Goal: Task Accomplishment & Management: Manage account settings

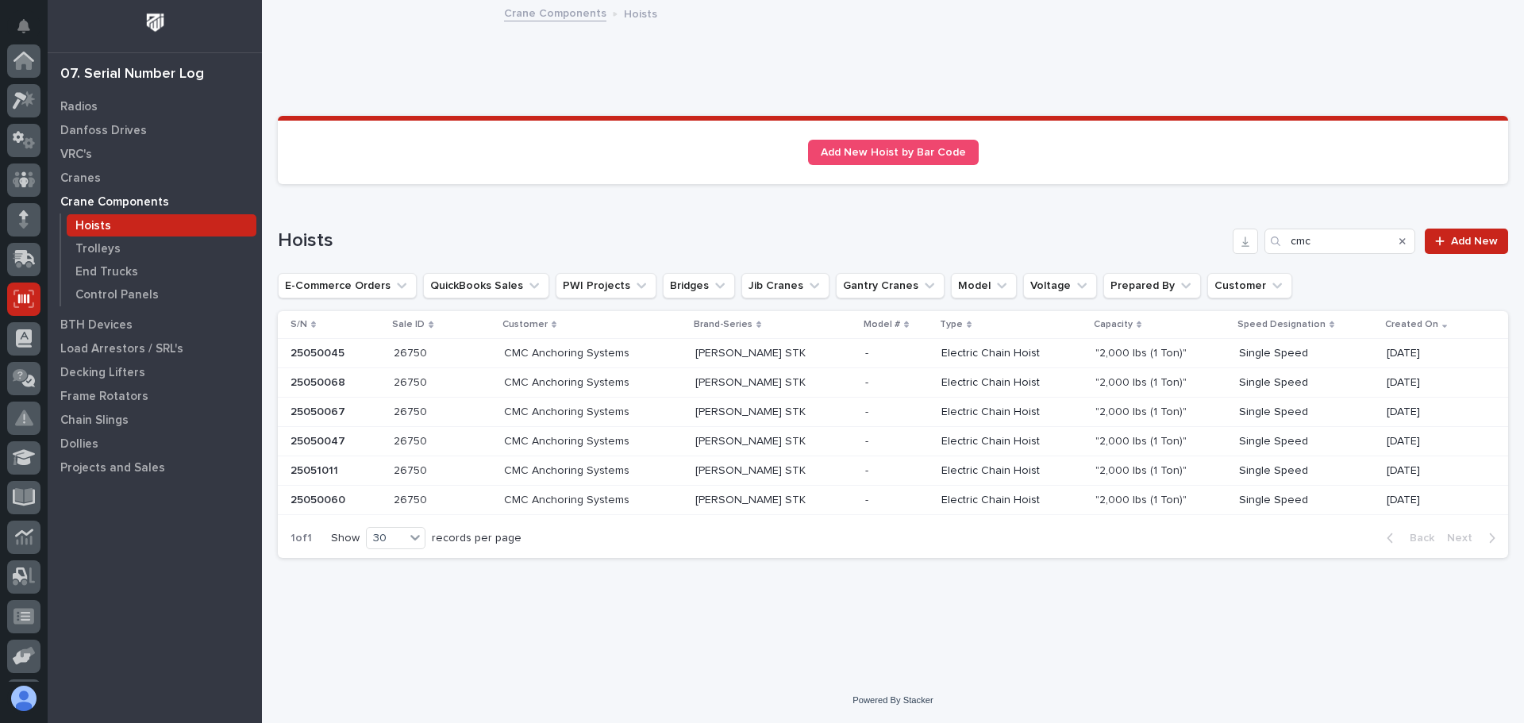
scroll to position [196, 0]
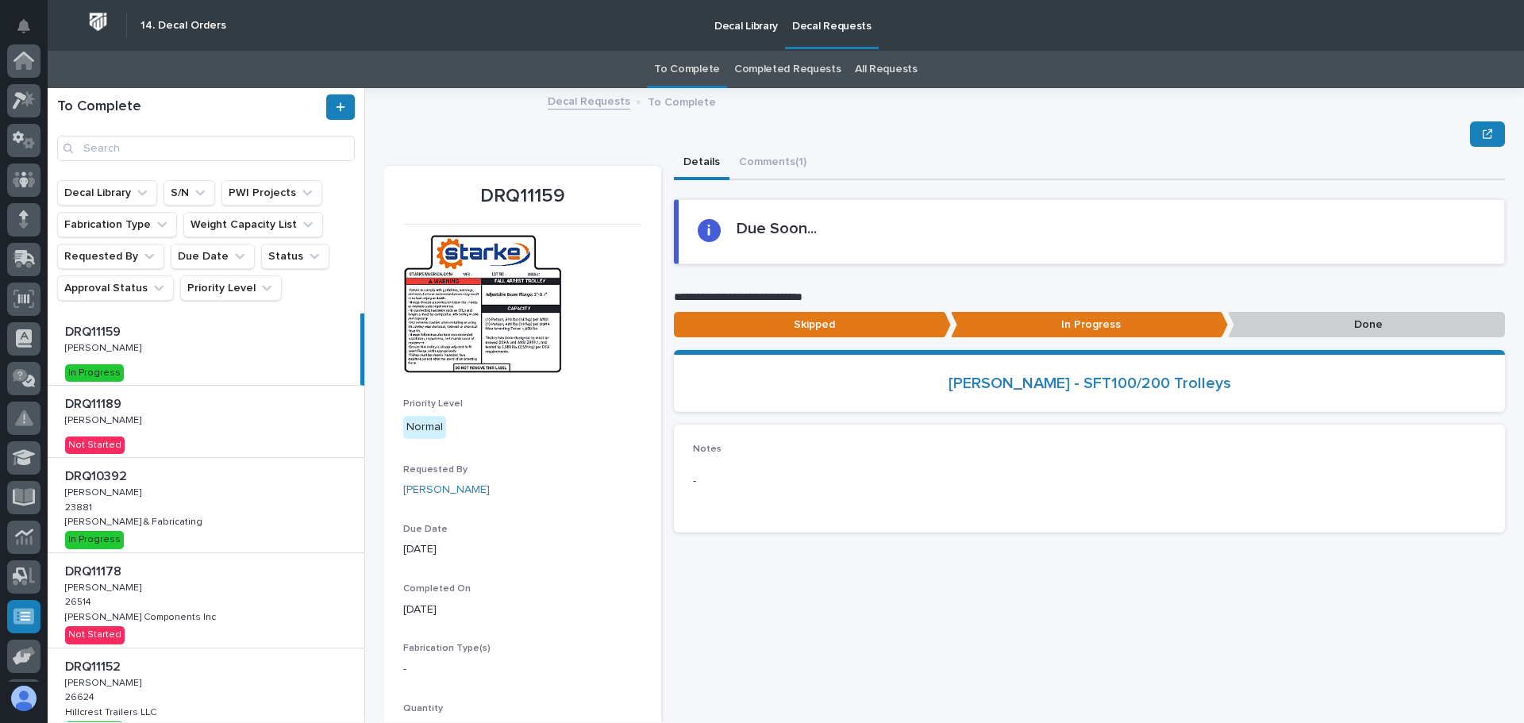
scroll to position [196, 0]
click at [218, 349] on div "DRQ11159 DRQ11159 [PERSON_NAME] [PERSON_NAME] In Progress" at bounding box center [204, 349] width 313 height 71
click at [1335, 326] on p "Done" at bounding box center [1366, 325] width 277 height 26
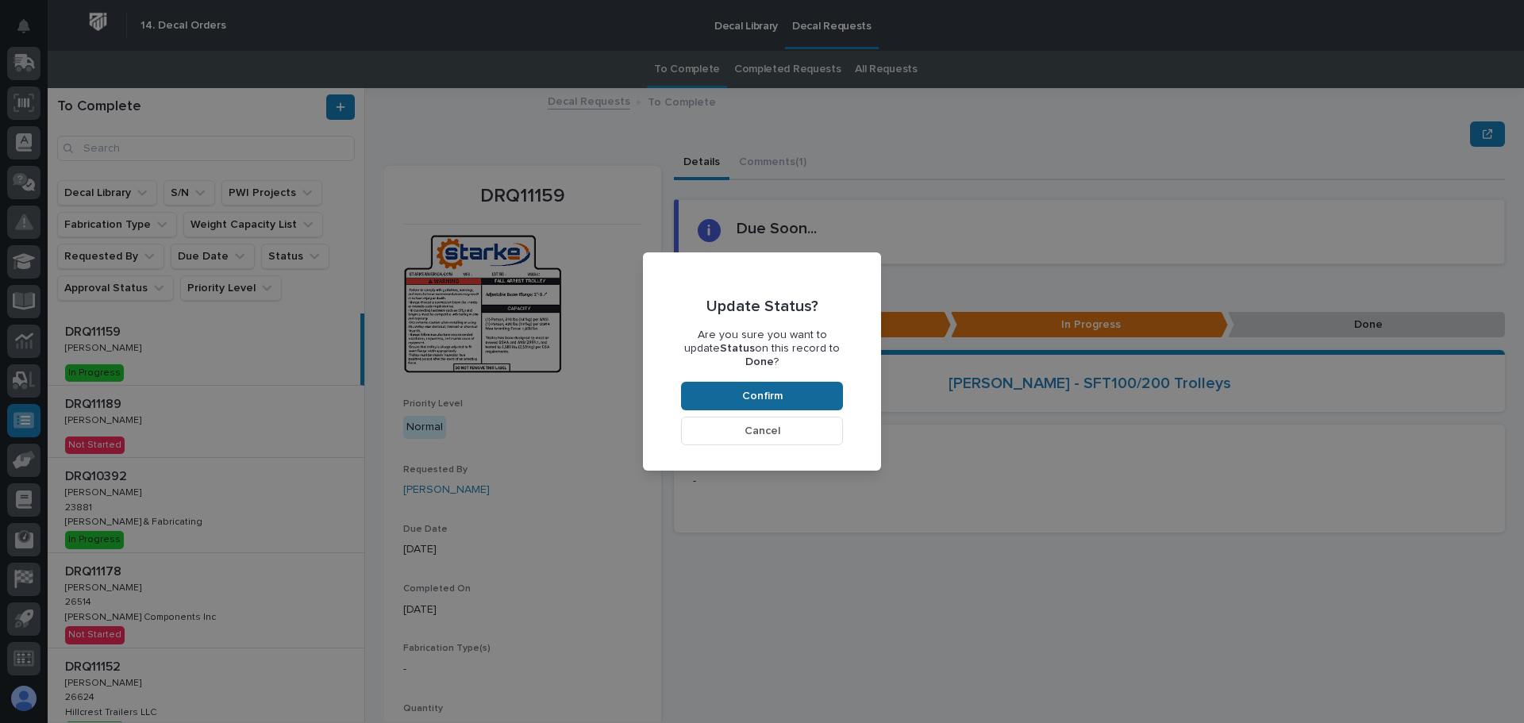
click at [725, 388] on button "Confirm" at bounding box center [762, 396] width 162 height 29
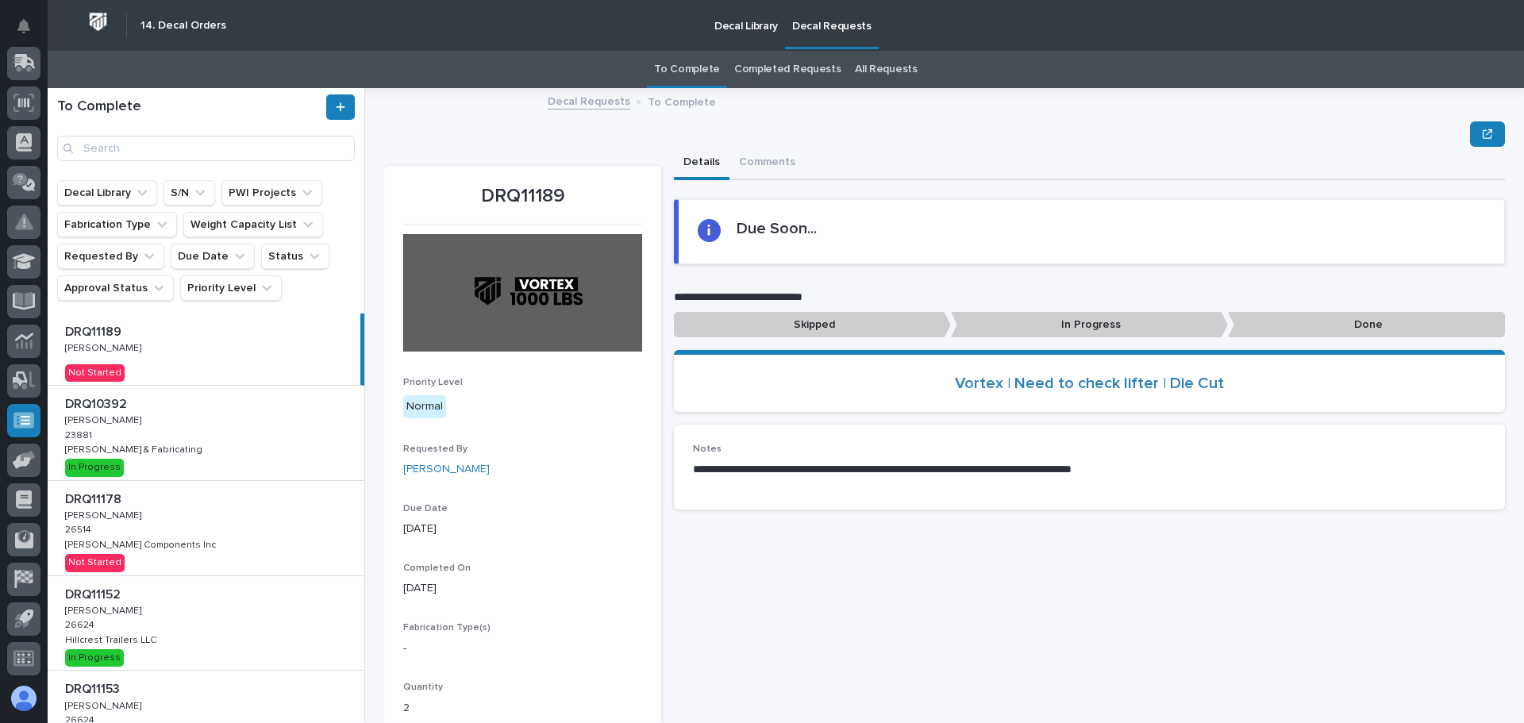
click at [1321, 330] on p "Done" at bounding box center [1366, 325] width 277 height 26
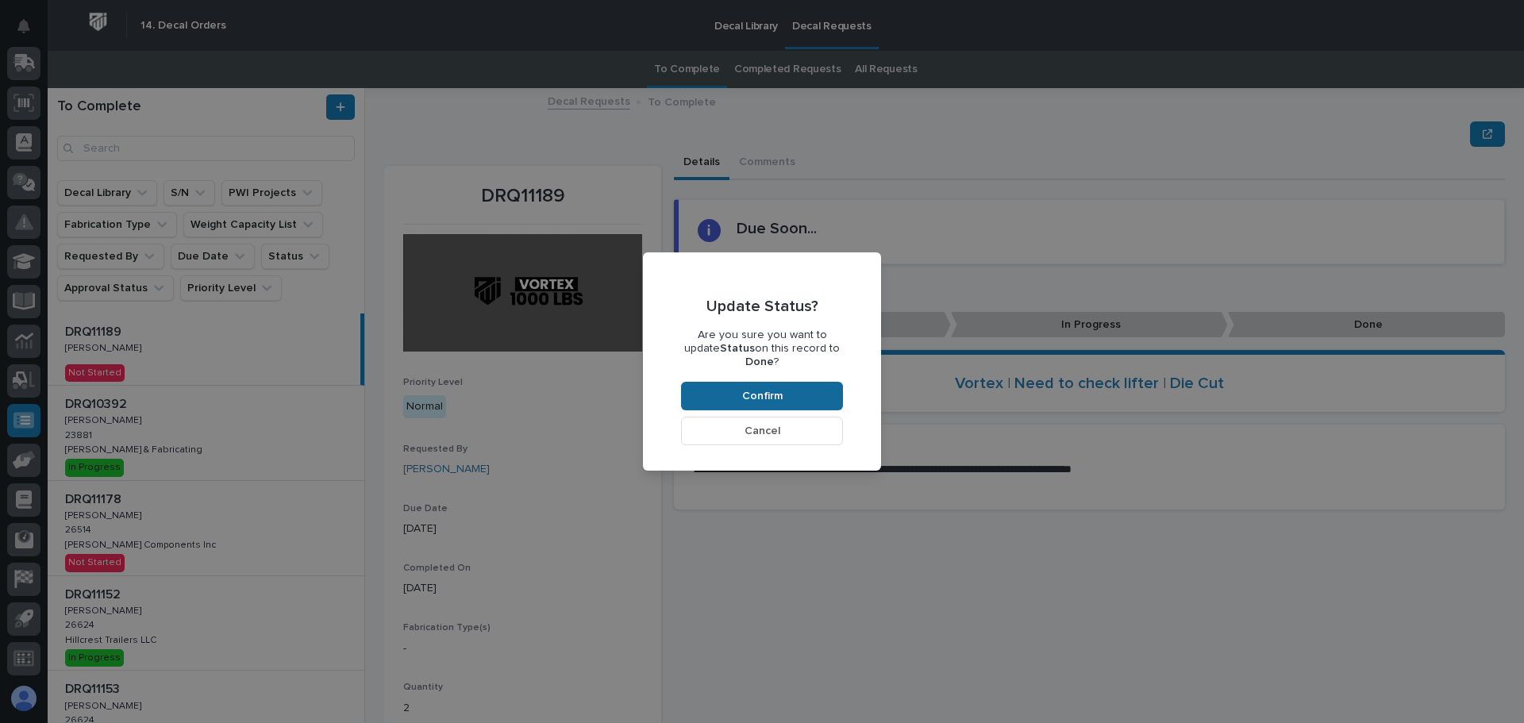
click at [782, 392] on button "Confirm" at bounding box center [762, 396] width 162 height 29
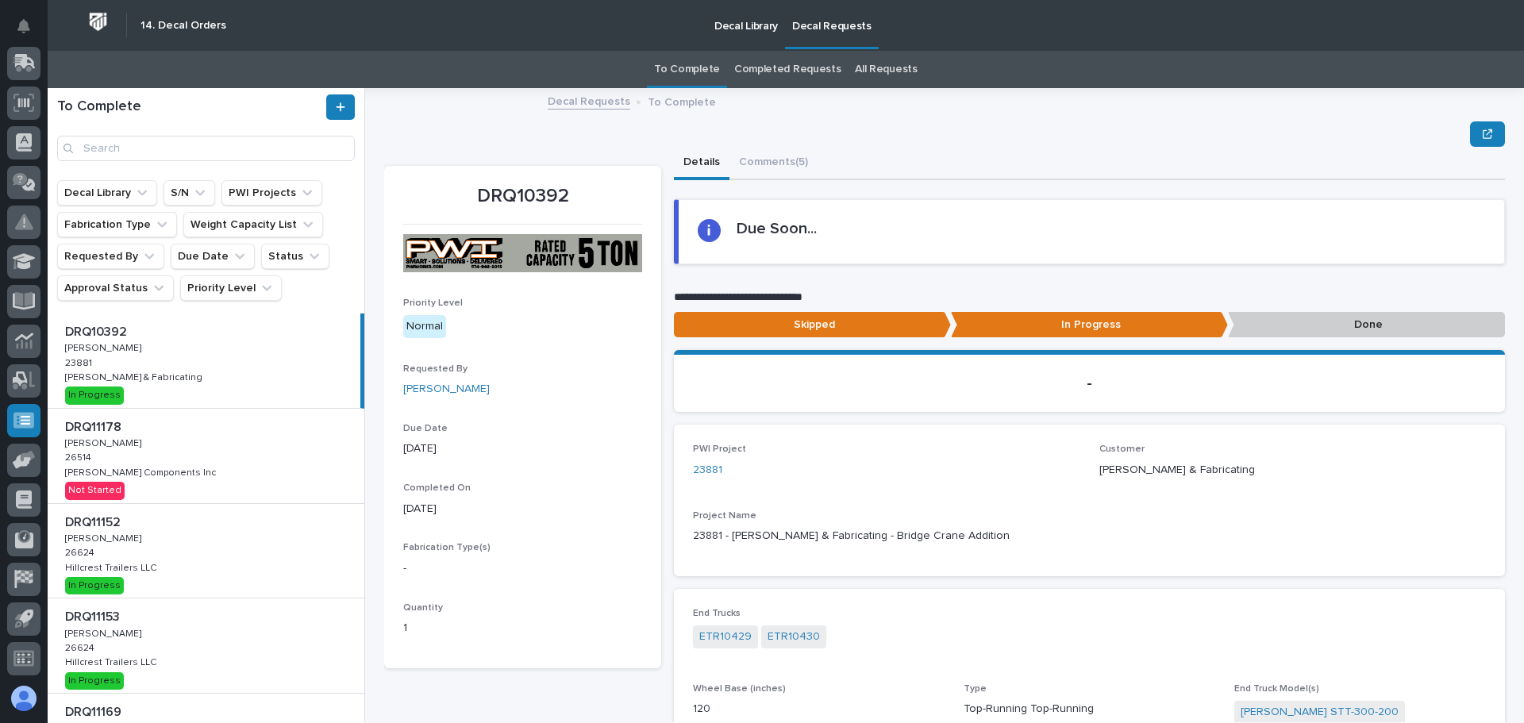
click at [813, 66] on link "Completed Requests" at bounding box center [787, 69] width 106 height 37
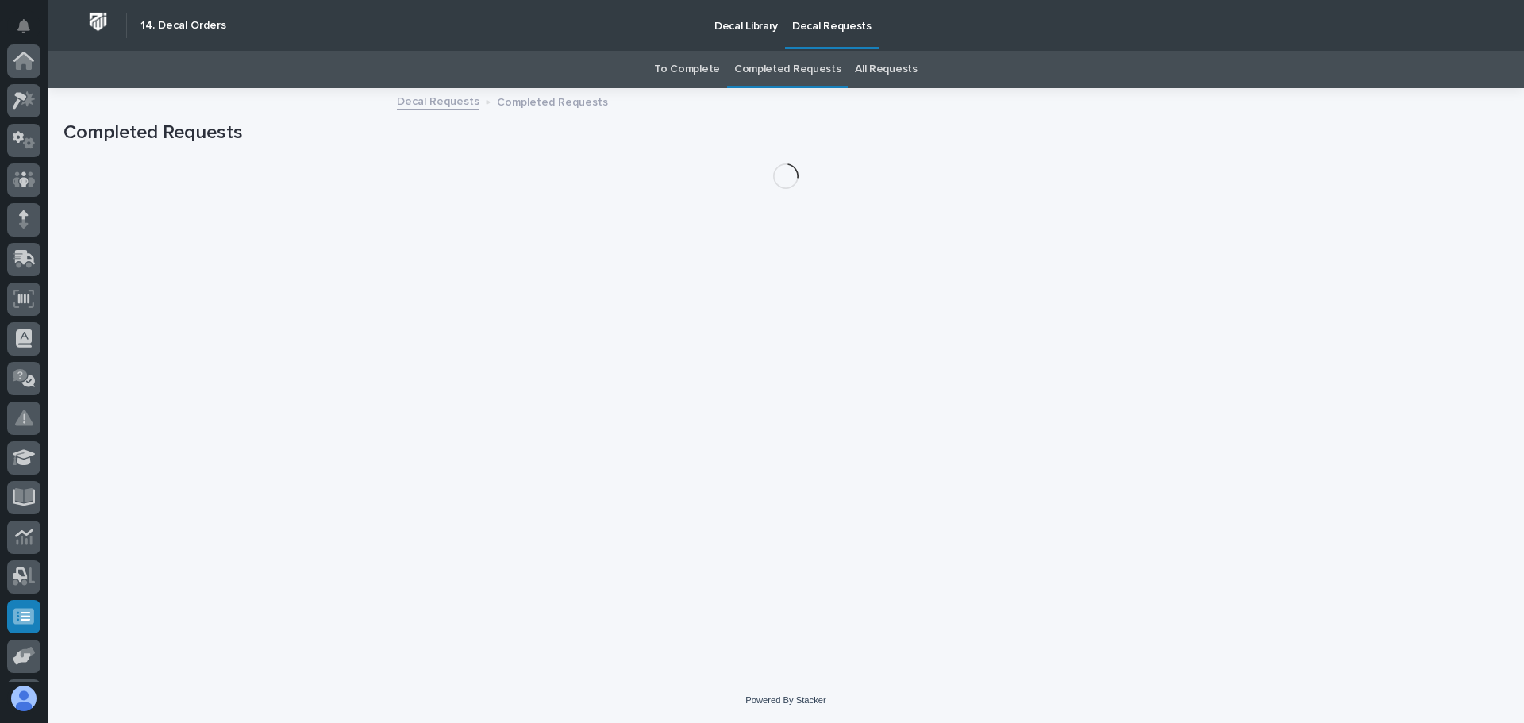
scroll to position [196, 0]
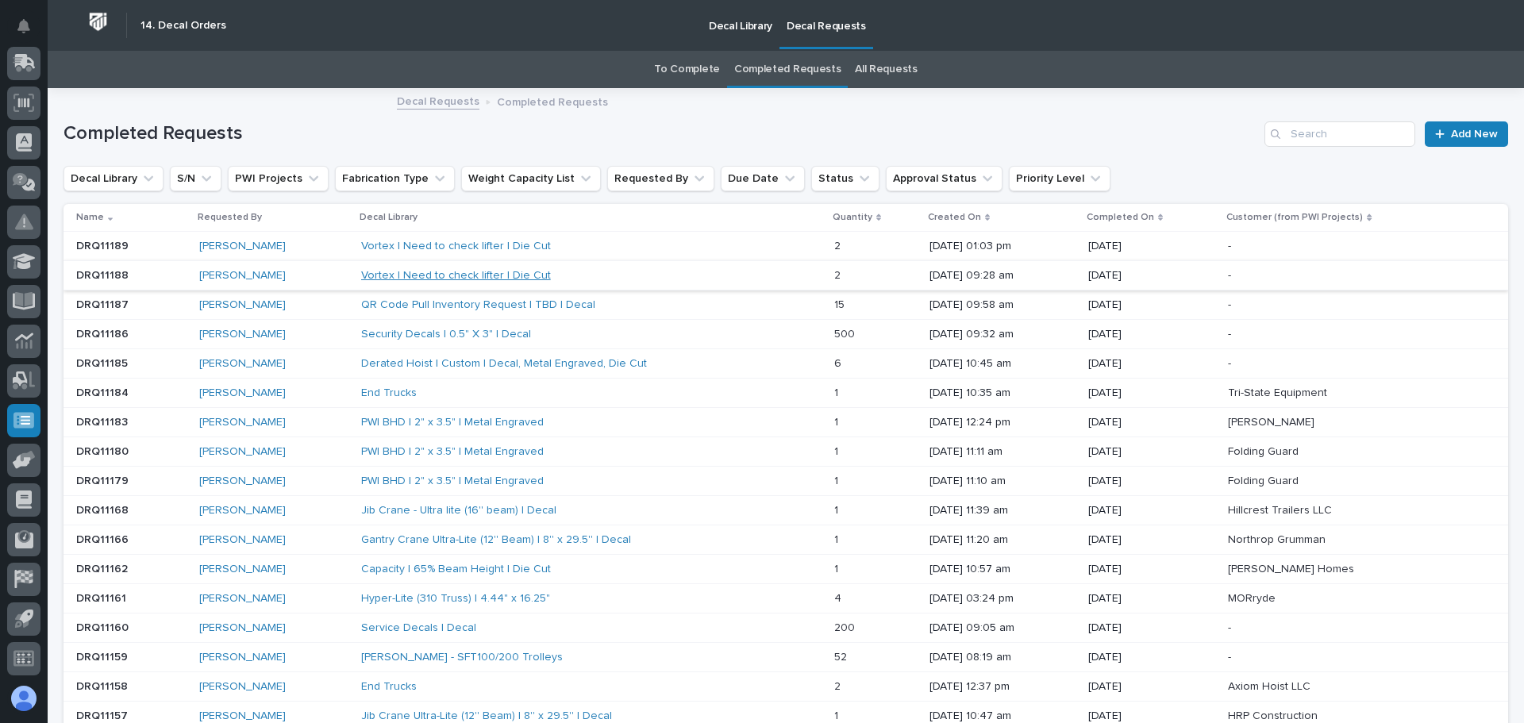
click at [383, 270] on link "Vortex | Need to check lifter | Die Cut" at bounding box center [456, 275] width 190 height 13
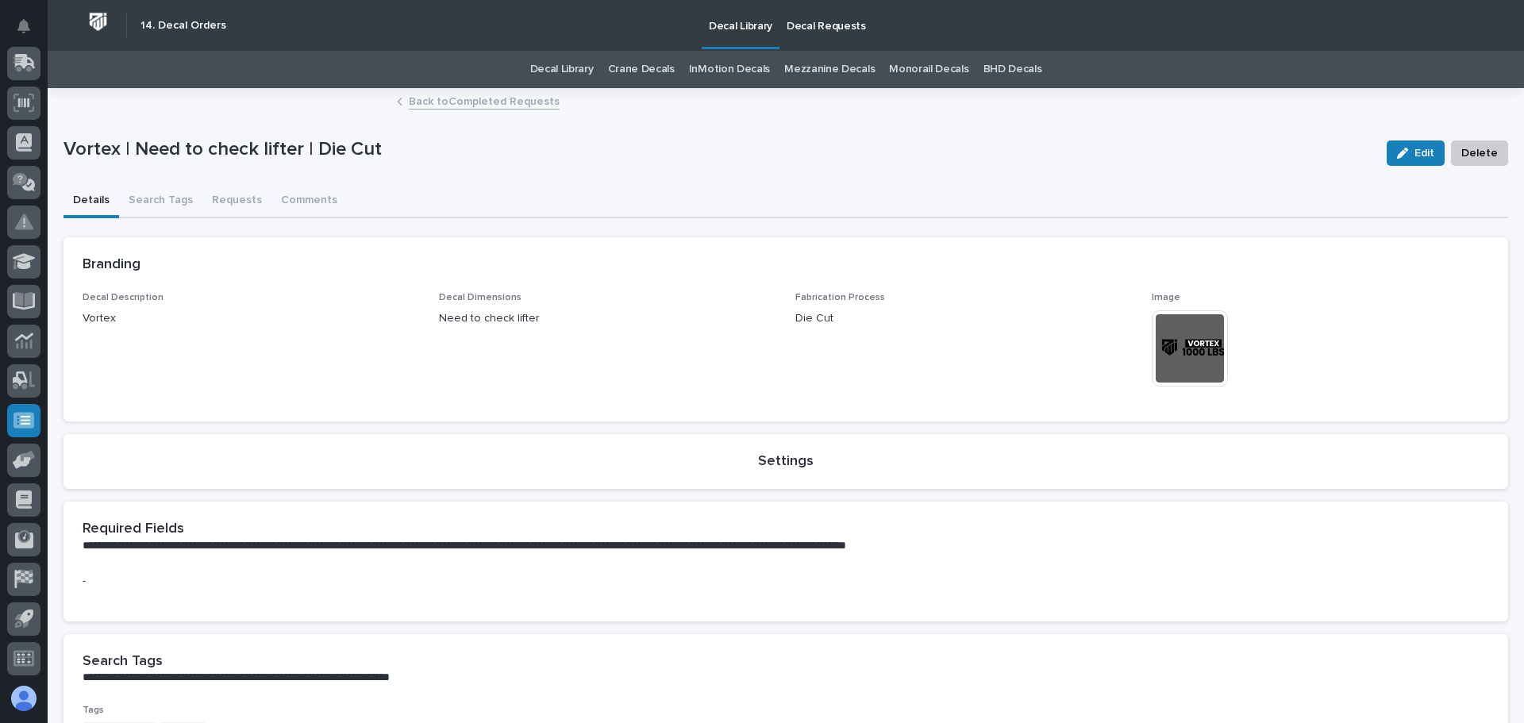
click at [417, 94] on link "Back to Completed Requests" at bounding box center [484, 100] width 151 height 18
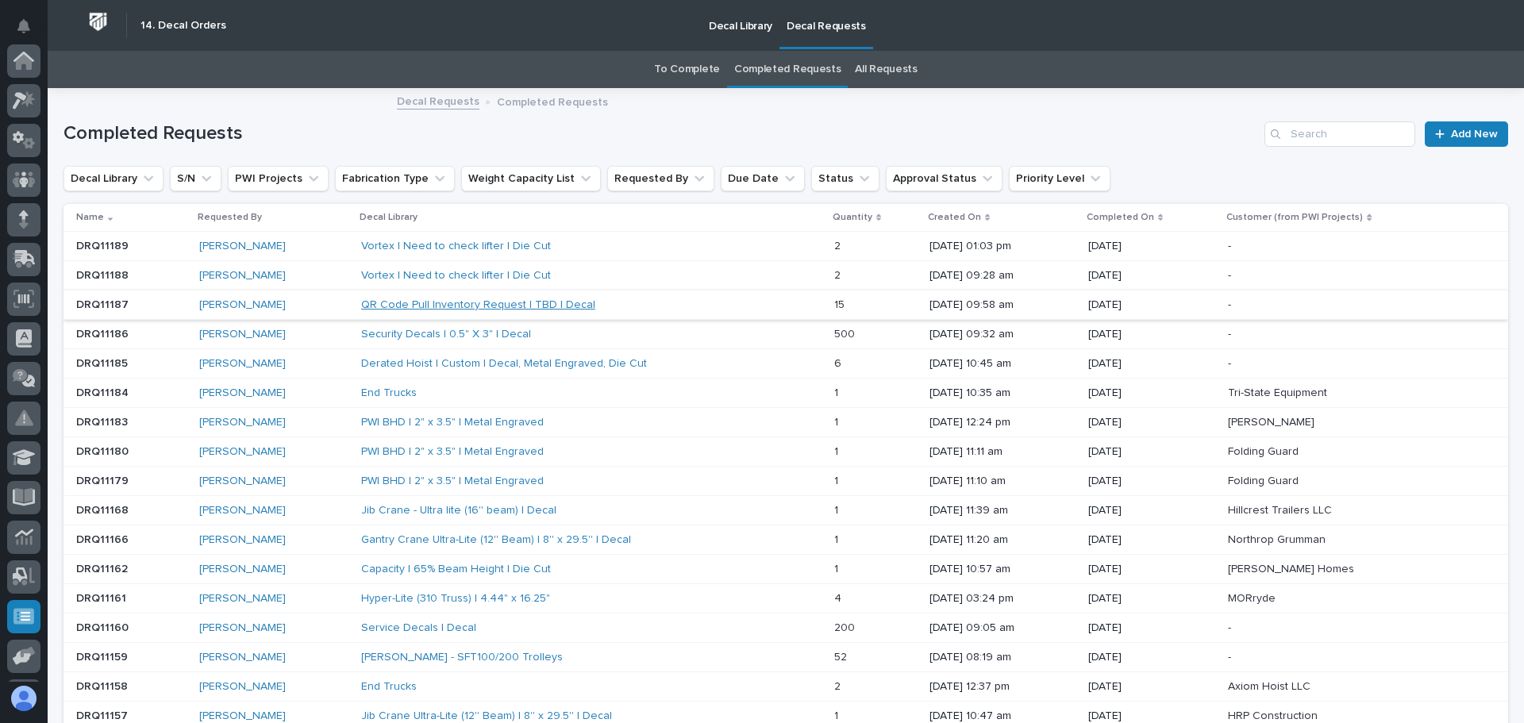
scroll to position [196, 0]
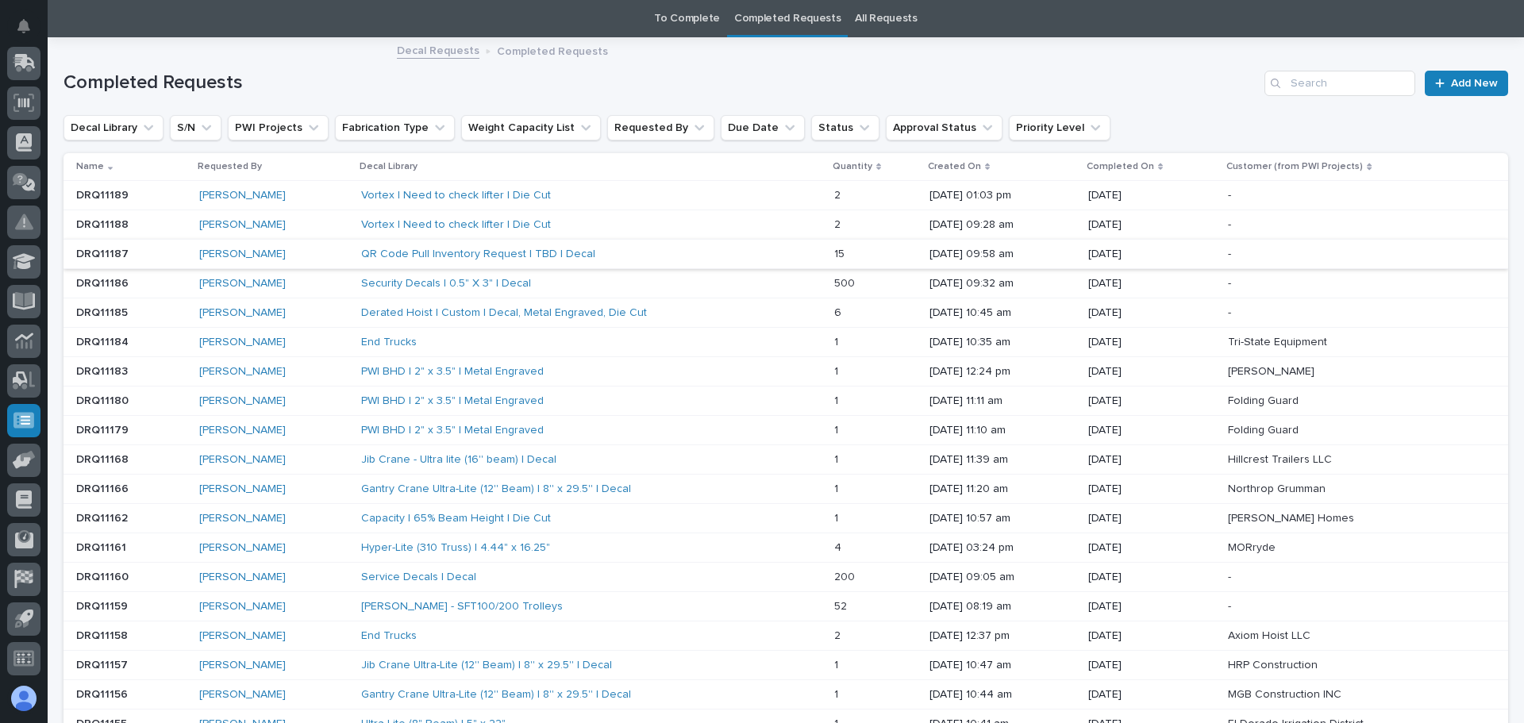
click at [127, 224] on p "DRQ11188" at bounding box center [104, 223] width 56 height 17
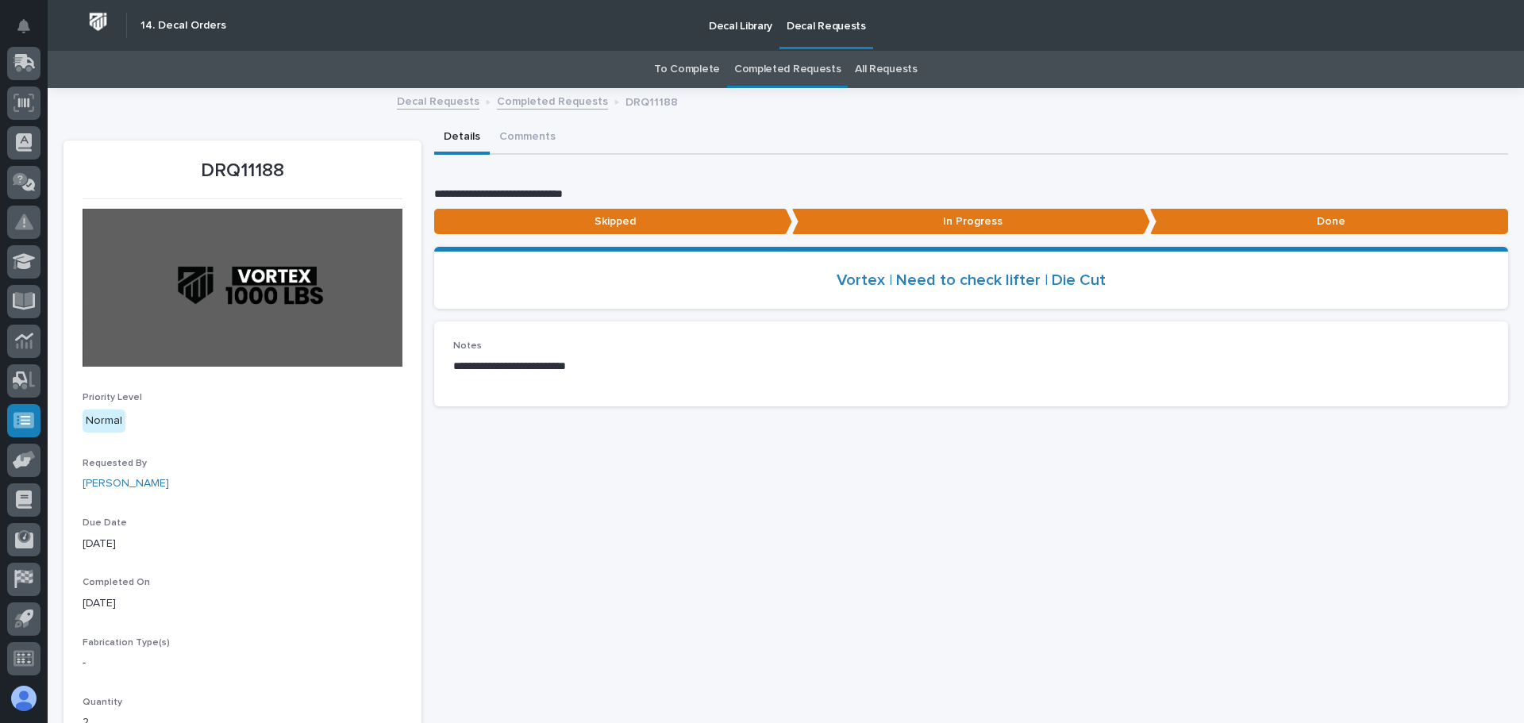
click at [561, 105] on link "Completed Requests" at bounding box center [552, 100] width 111 height 18
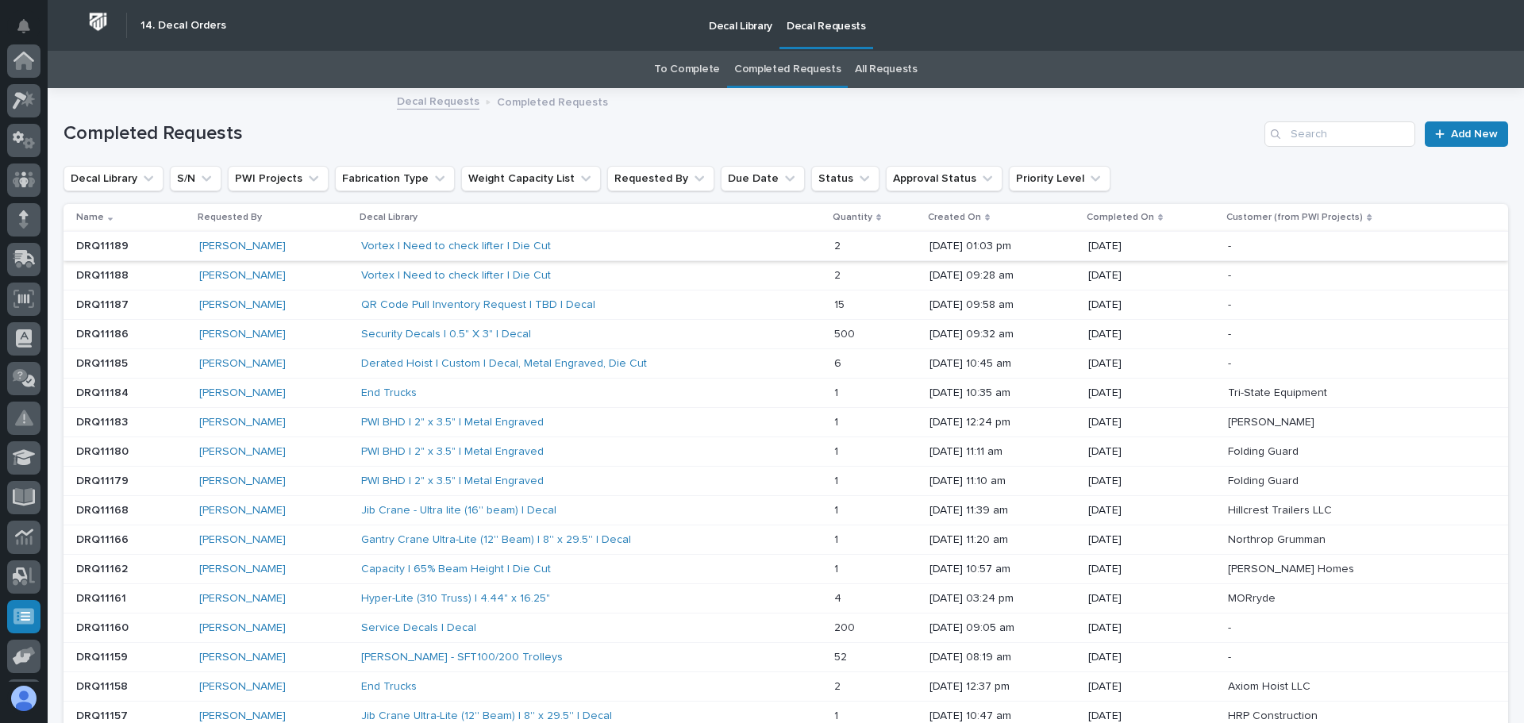
scroll to position [196, 0]
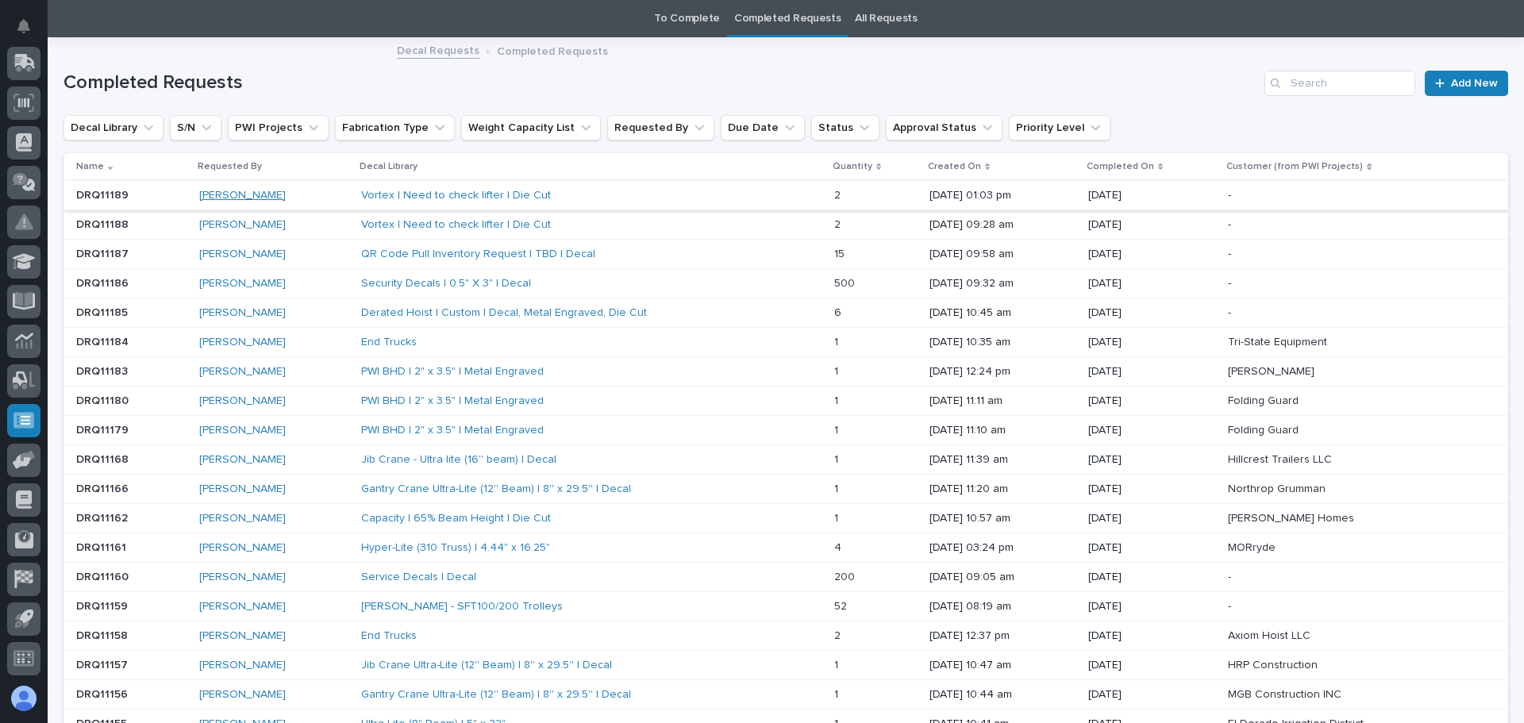
click at [252, 200] on link "[PERSON_NAME]" at bounding box center [242, 195] width 87 height 13
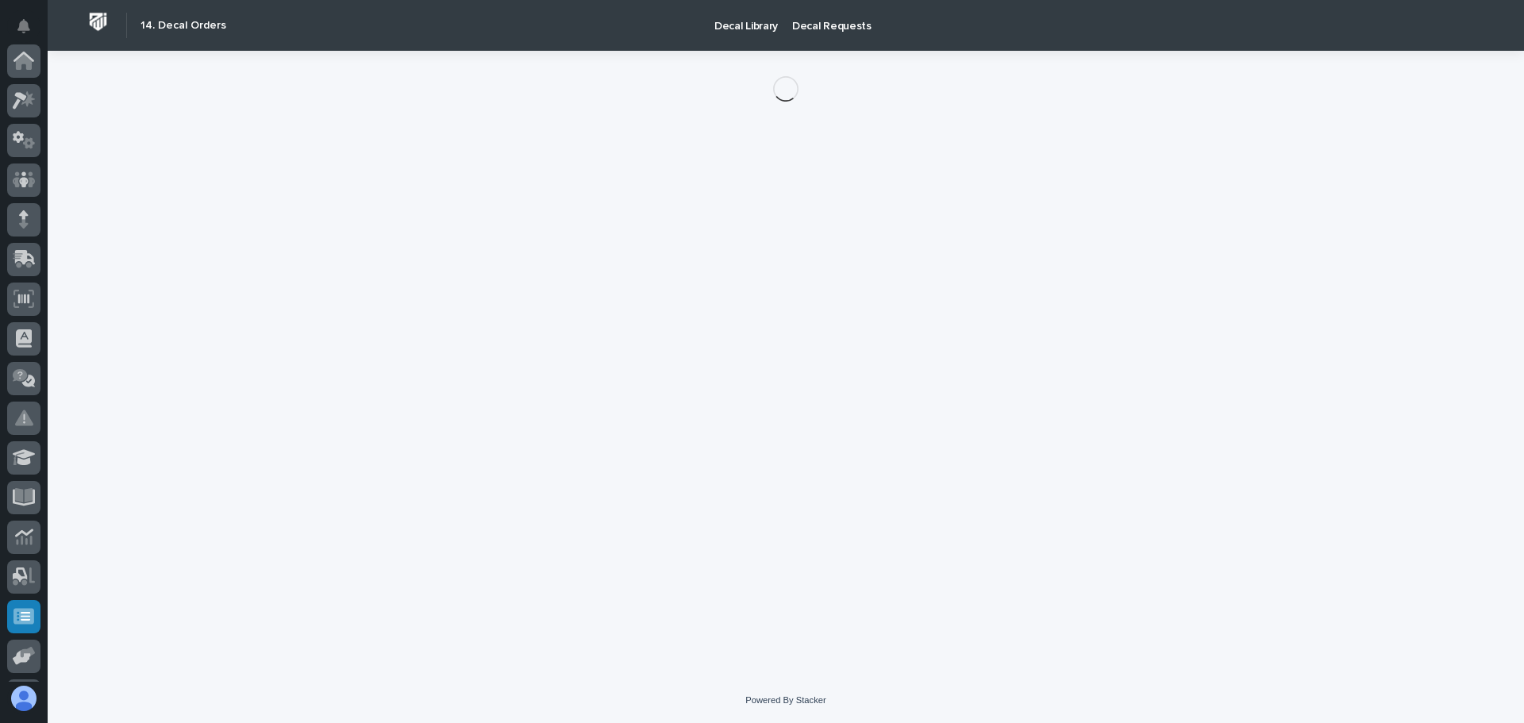
scroll to position [196, 0]
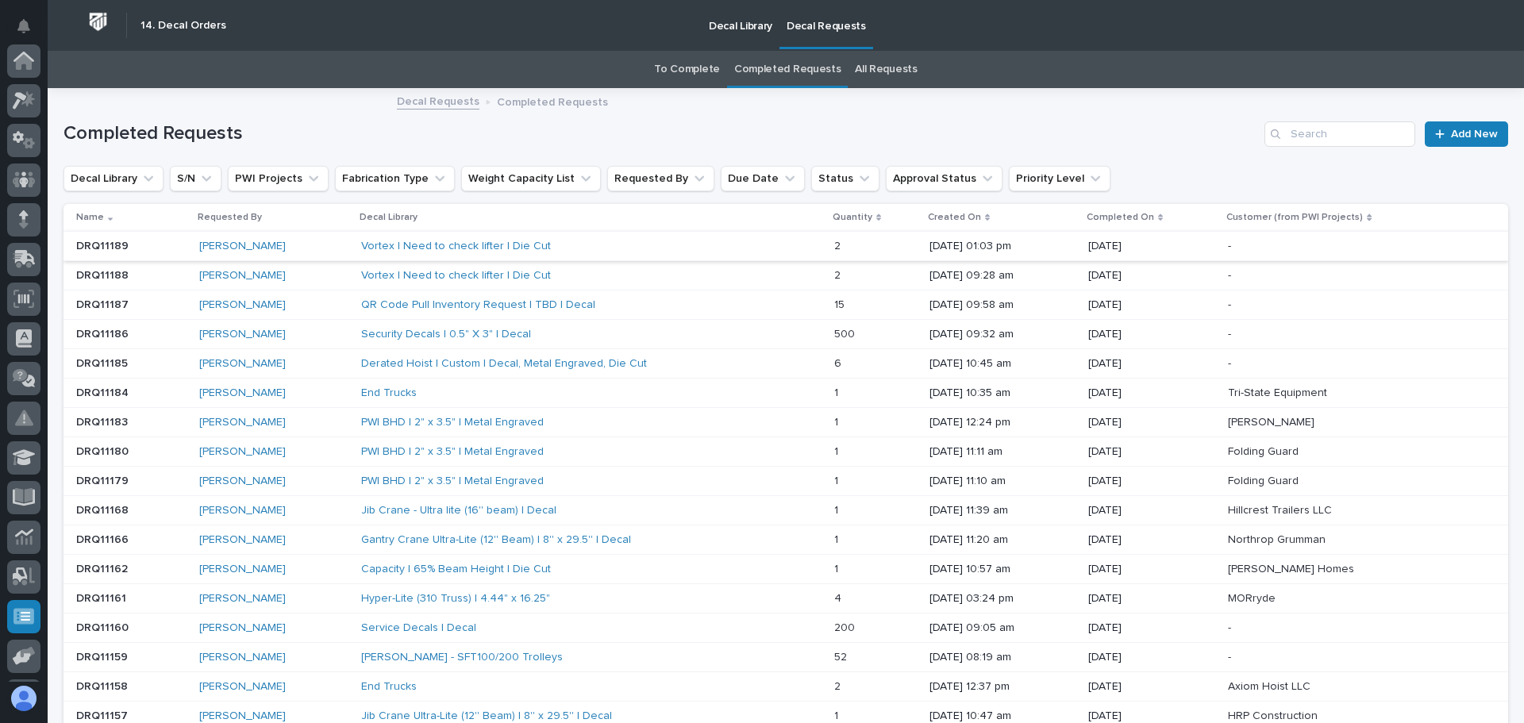
scroll to position [196, 0]
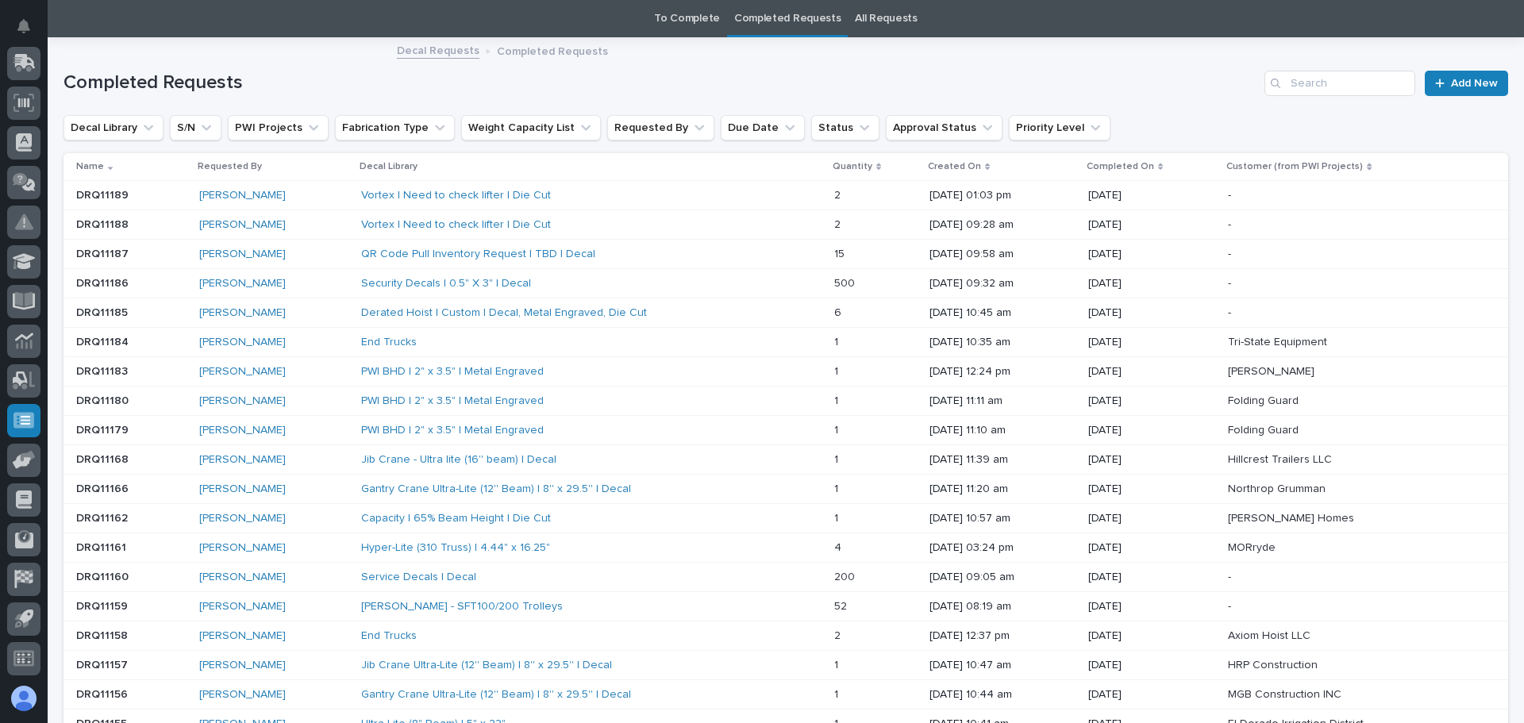
click at [145, 206] on div "DRQ11189 DRQ11189" at bounding box center [131, 196] width 110 height 26
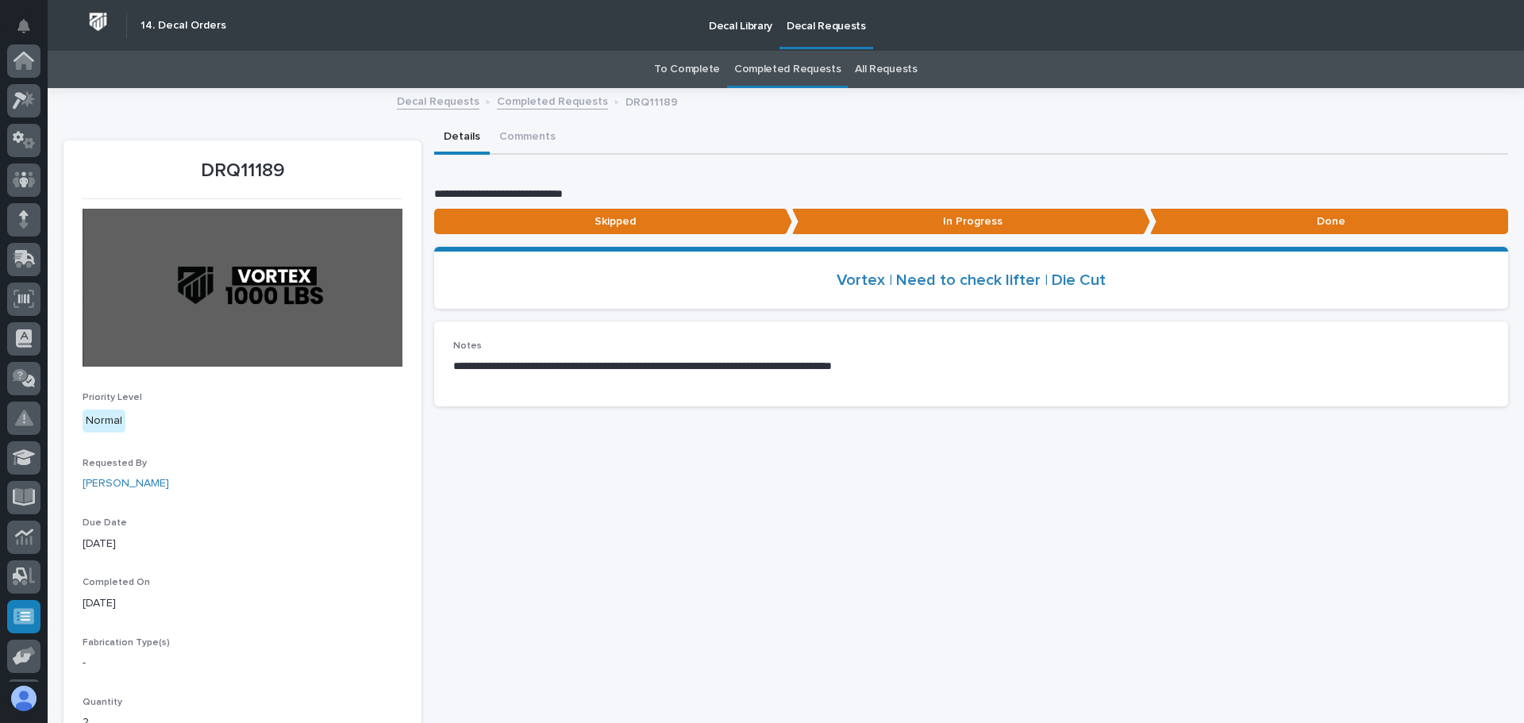
scroll to position [196, 0]
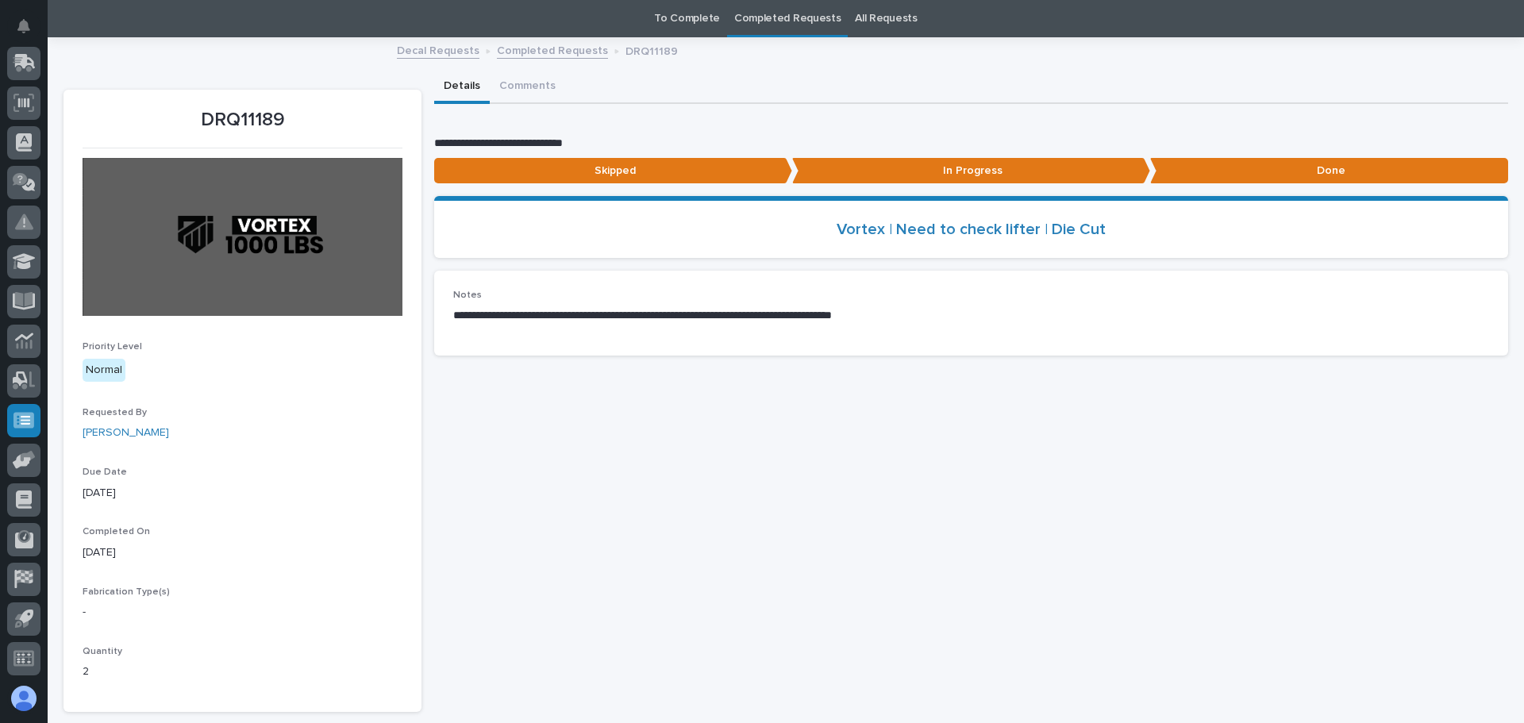
click at [896, 177] on p "In Progress" at bounding box center [971, 171] width 358 height 26
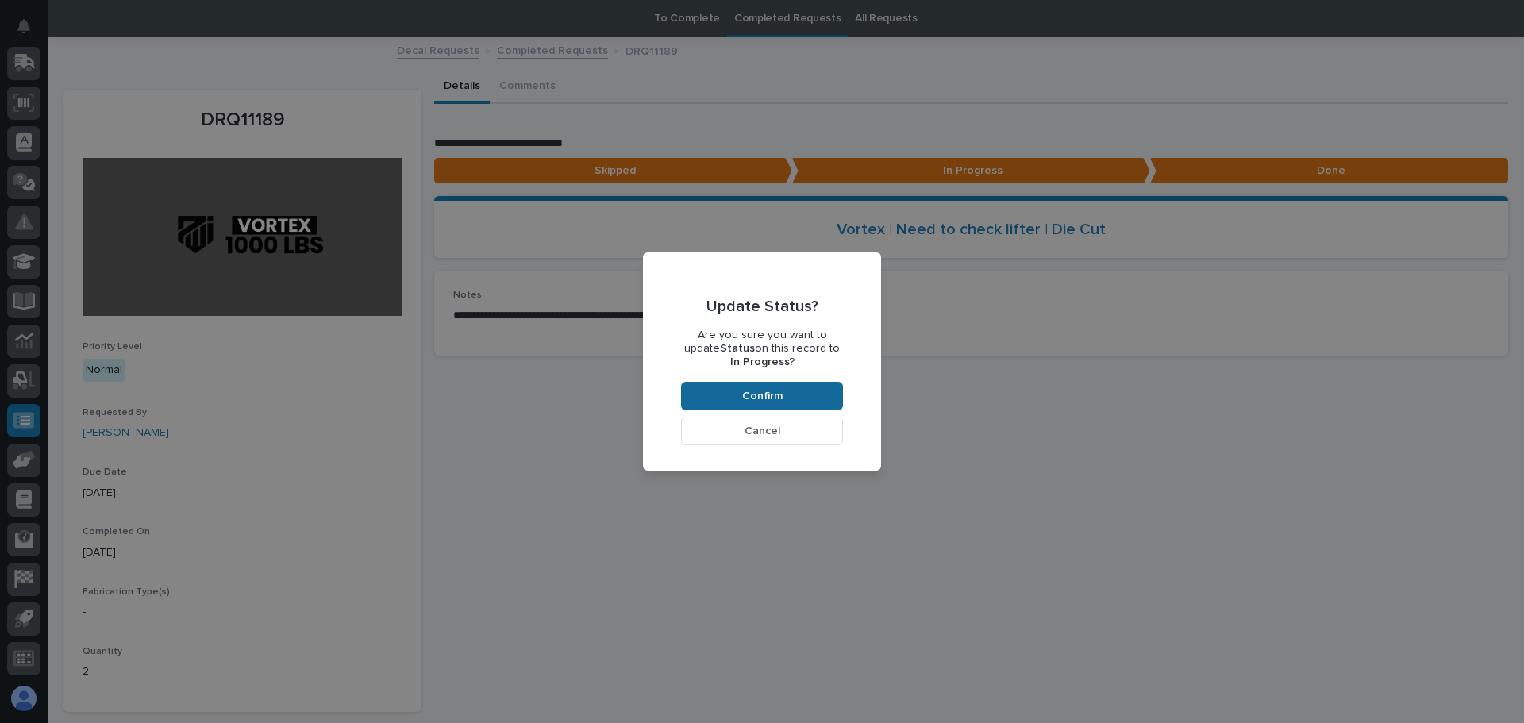
click at [687, 396] on button "Confirm" at bounding box center [762, 396] width 162 height 29
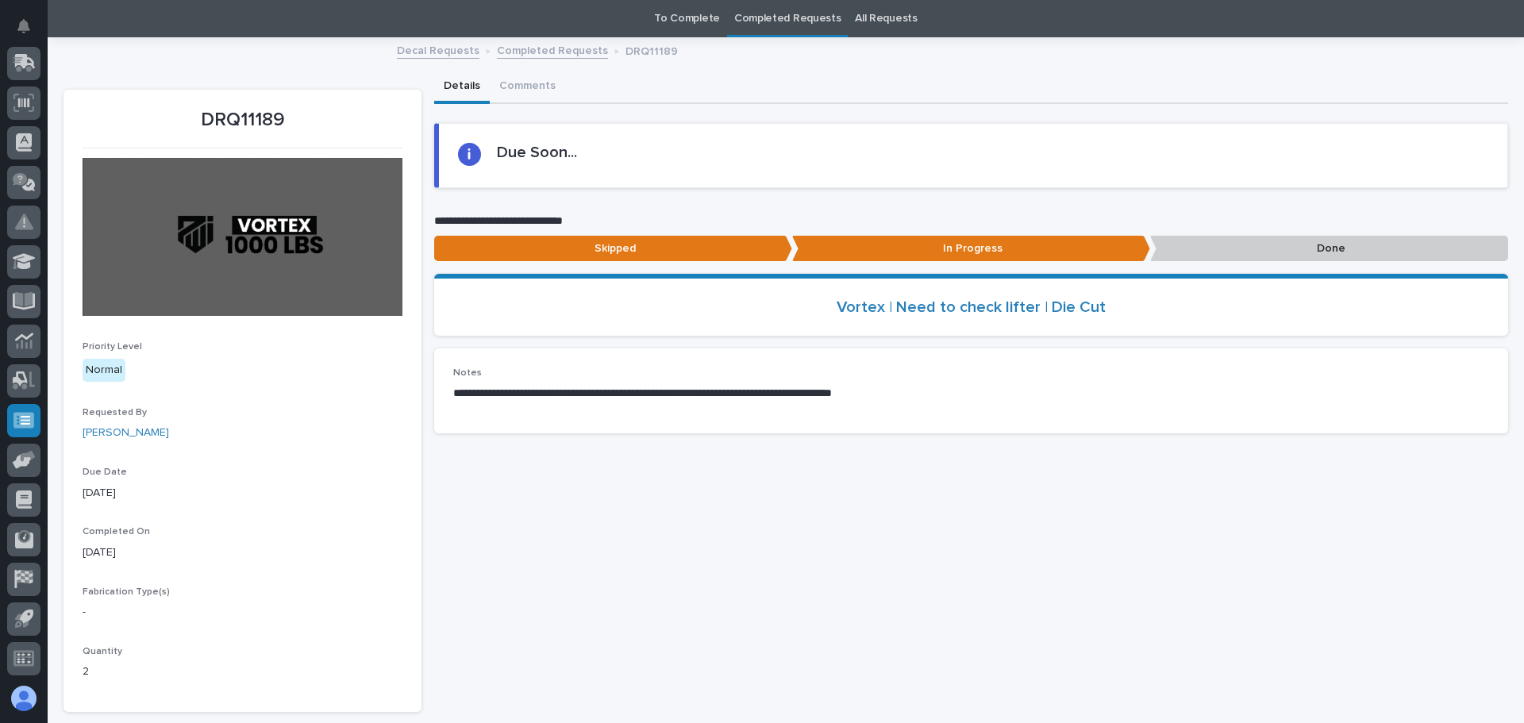
click at [681, 15] on link "To Complete" at bounding box center [687, 18] width 66 height 37
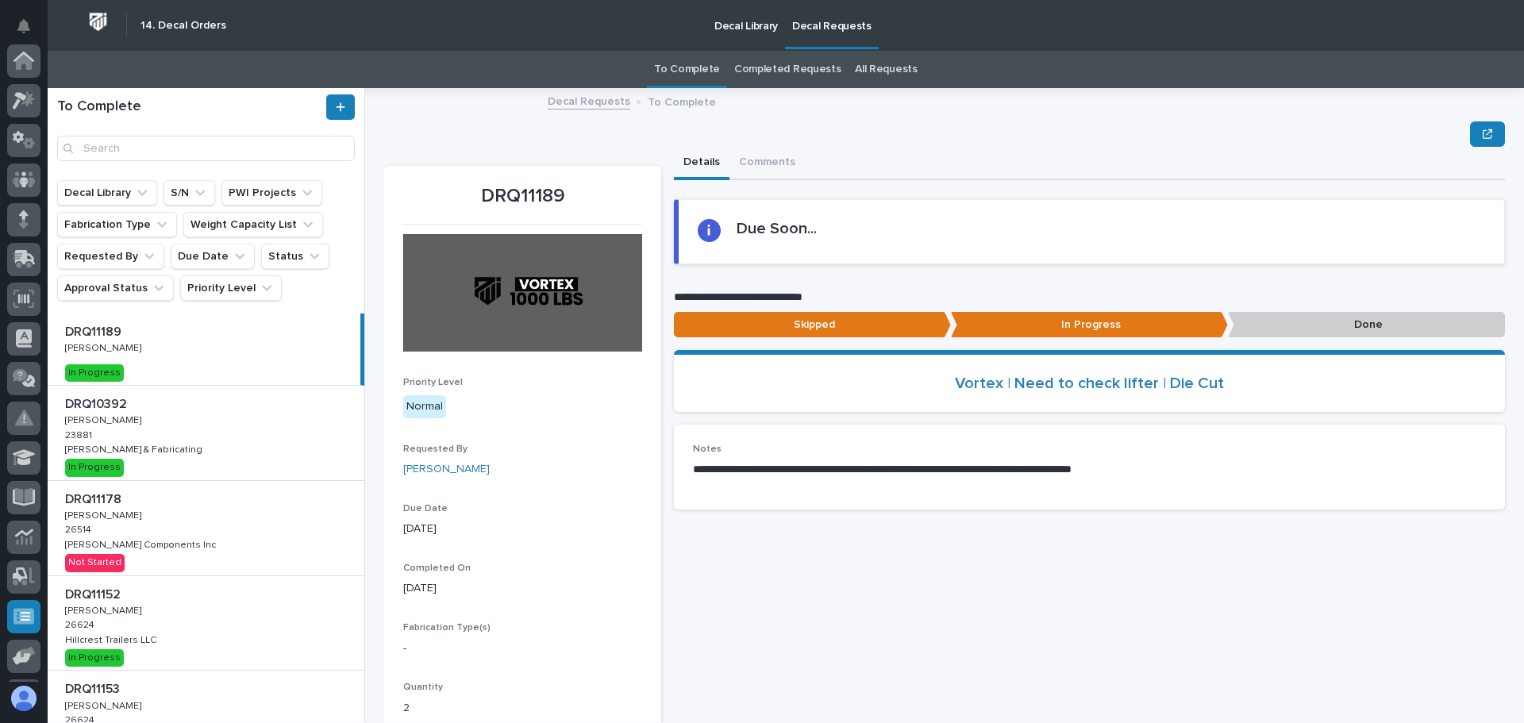
scroll to position [196, 0]
